Goal: Transaction & Acquisition: Book appointment/travel/reservation

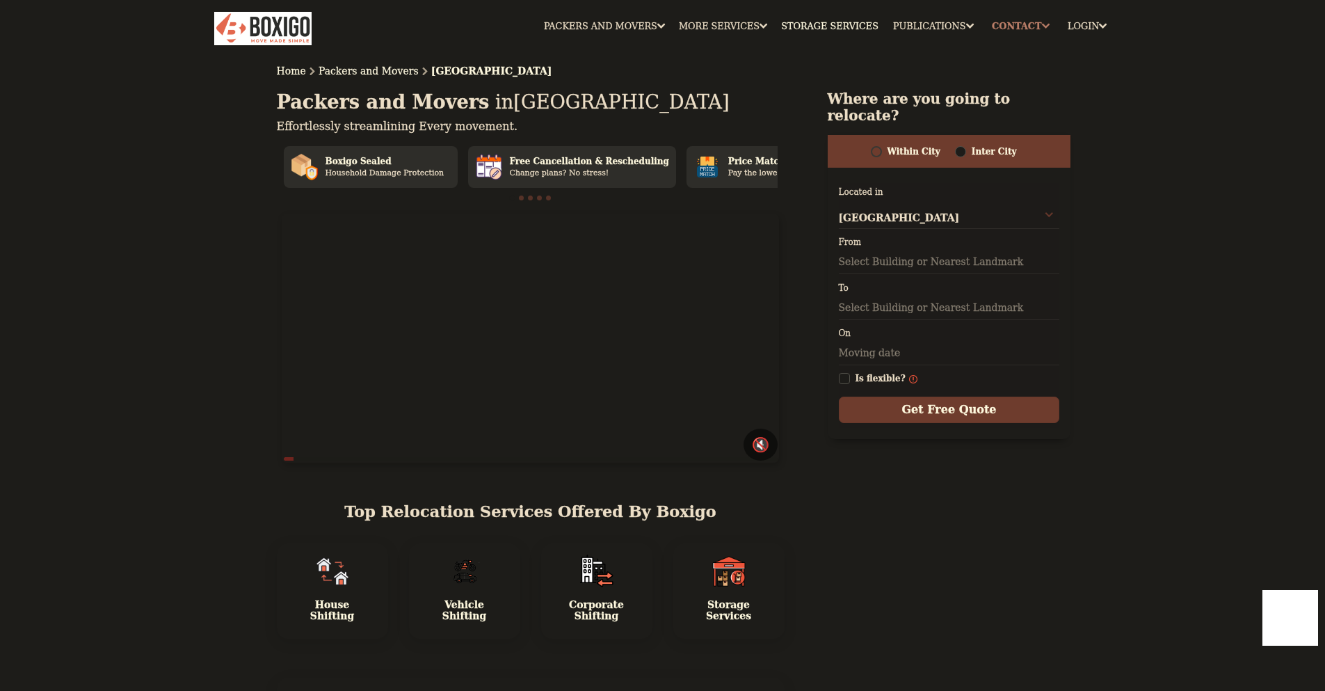
click at [865, 262] on input "text" at bounding box center [949, 262] width 221 height 24
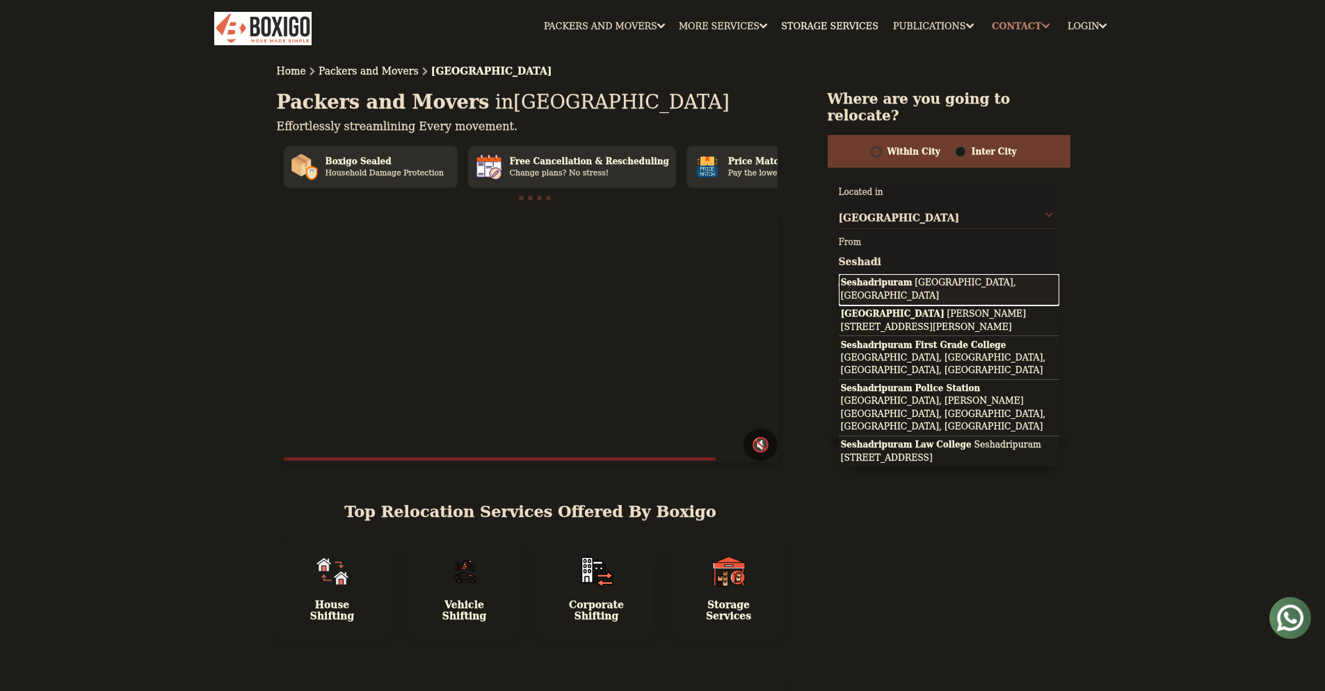
click at [865, 283] on span "Seshadripuram" at bounding box center [877, 283] width 72 height 10
type input "Seshadripuram, Bengaluru, Karnataka"
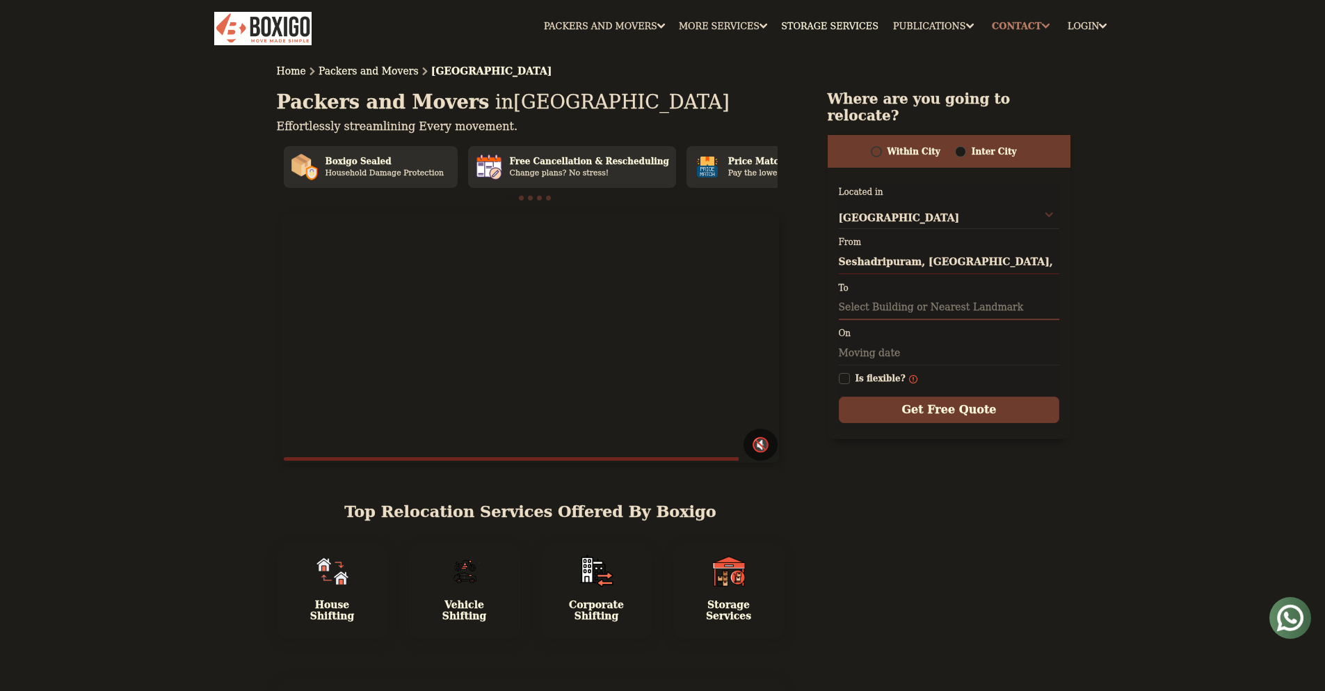
click at [879, 303] on input "text" at bounding box center [949, 308] width 221 height 24
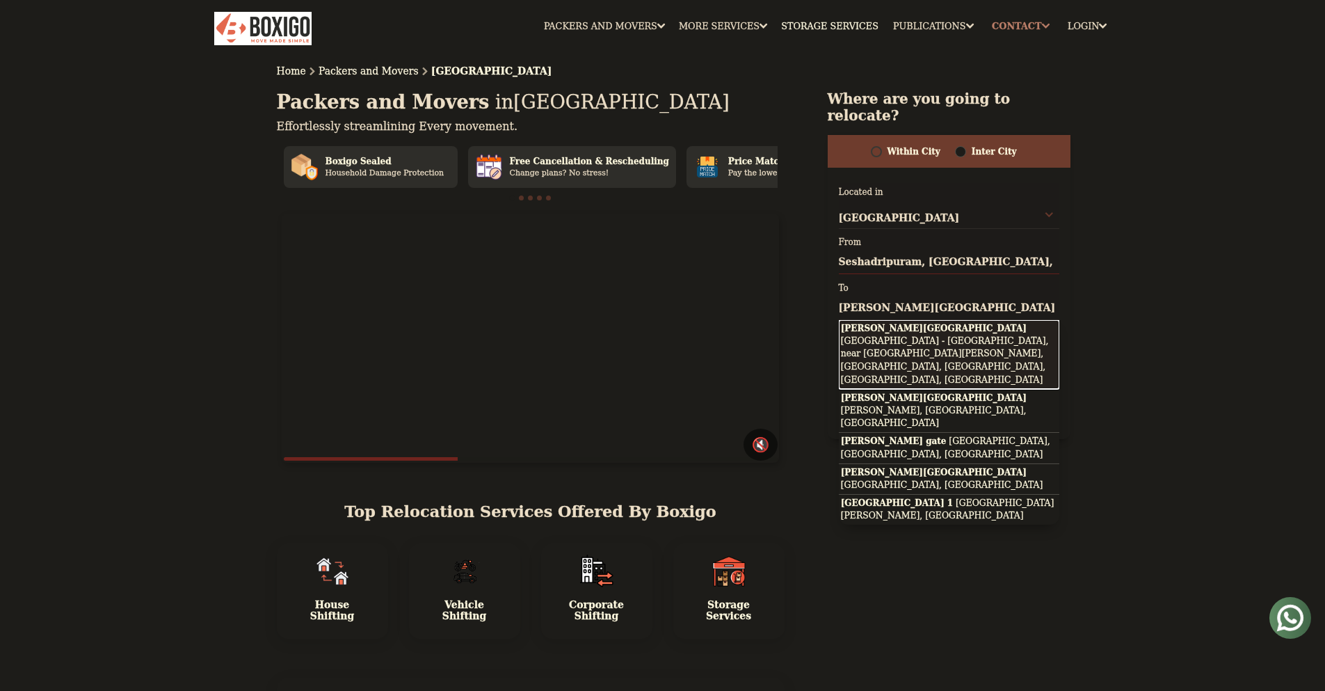
click at [947, 348] on button "Sompura gate Sarjapur - Marathahalli Road, near by spandana hospital, gate, Som…" at bounding box center [949, 355] width 221 height 70
type input "Sompura gate, Sarjapur - Marathahalli Road, near by spandana hospital, gate, So…"
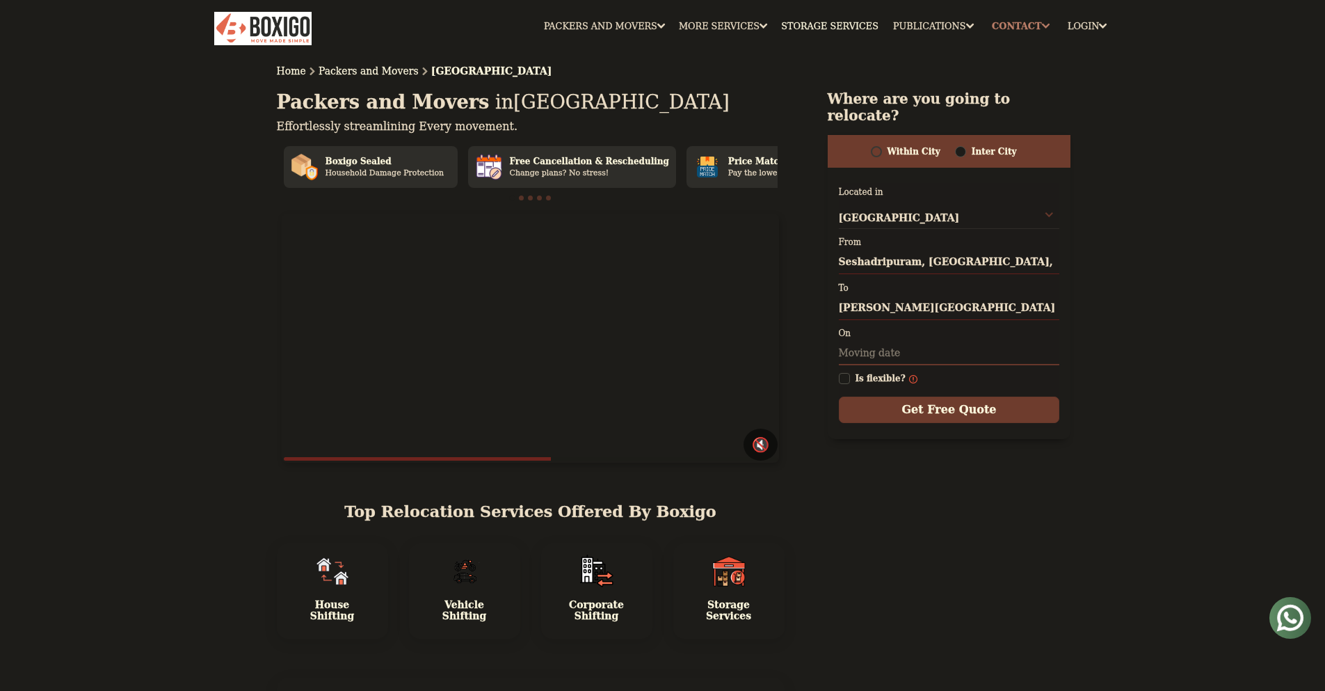
click at [872, 351] on input "text" at bounding box center [949, 353] width 221 height 24
click at [960, 497] on td "26" at bounding box center [964, 492] width 22 height 22
type input "09/26/2025 12:00 AM"
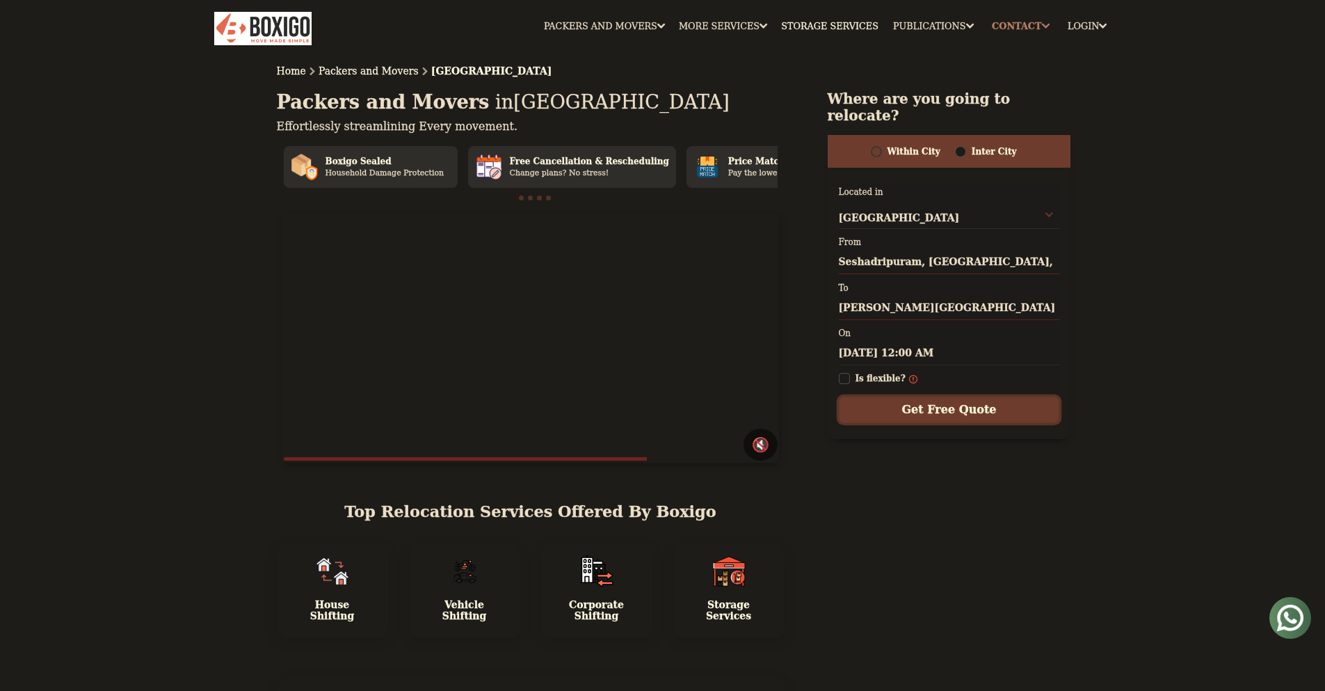
click at [1030, 416] on input "Get Free Quote" at bounding box center [949, 409] width 221 height 26
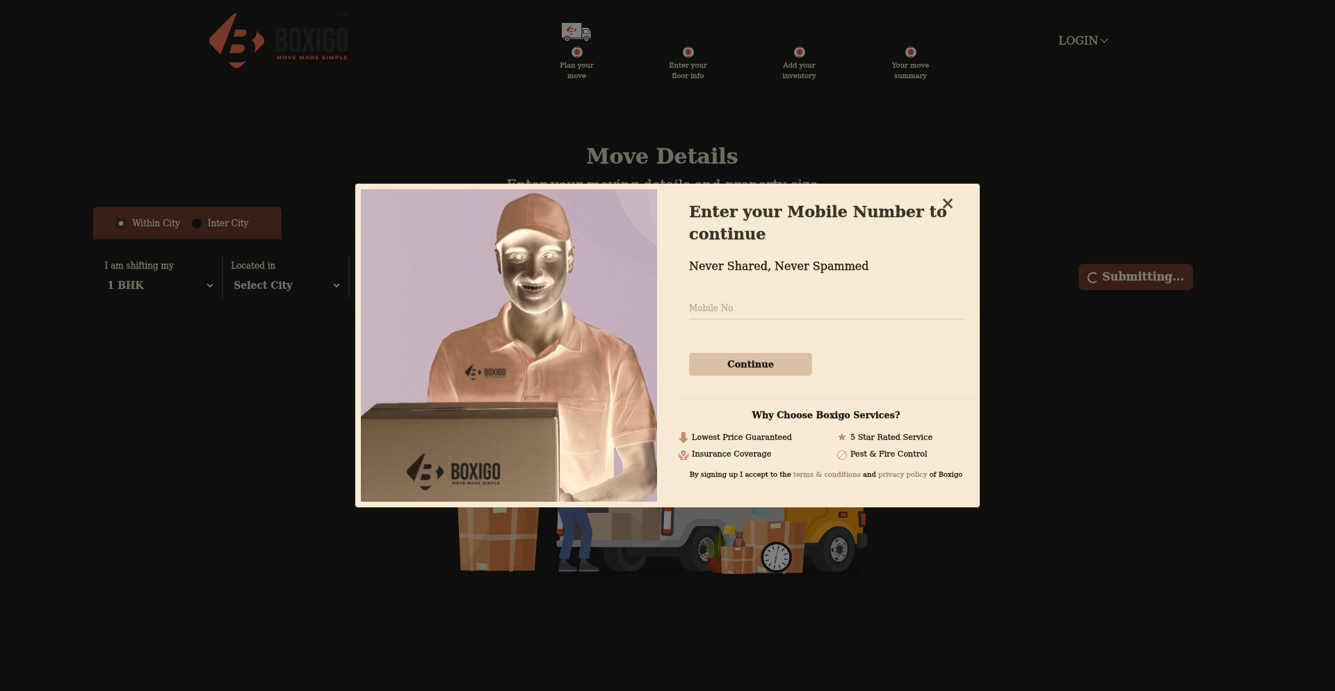
click at [943, 202] on span "×" at bounding box center [948, 203] width 14 height 20
